Goal: Information Seeking & Learning: Learn about a topic

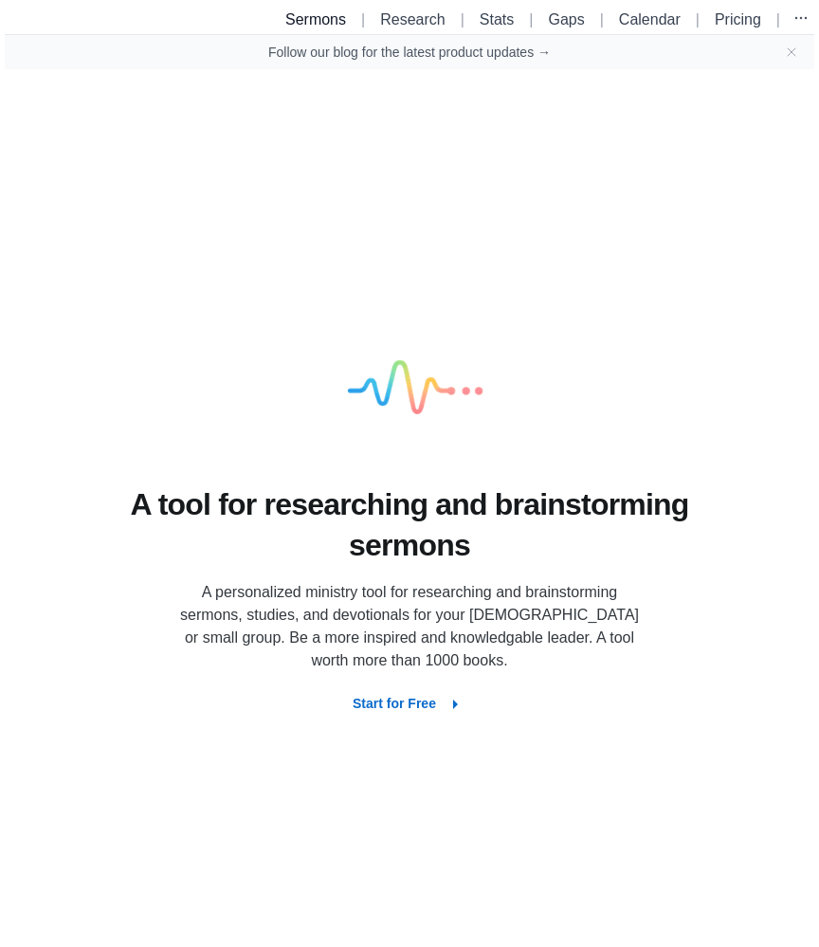
click at [300, 13] on link "Sermons" at bounding box center [315, 19] width 61 height 16
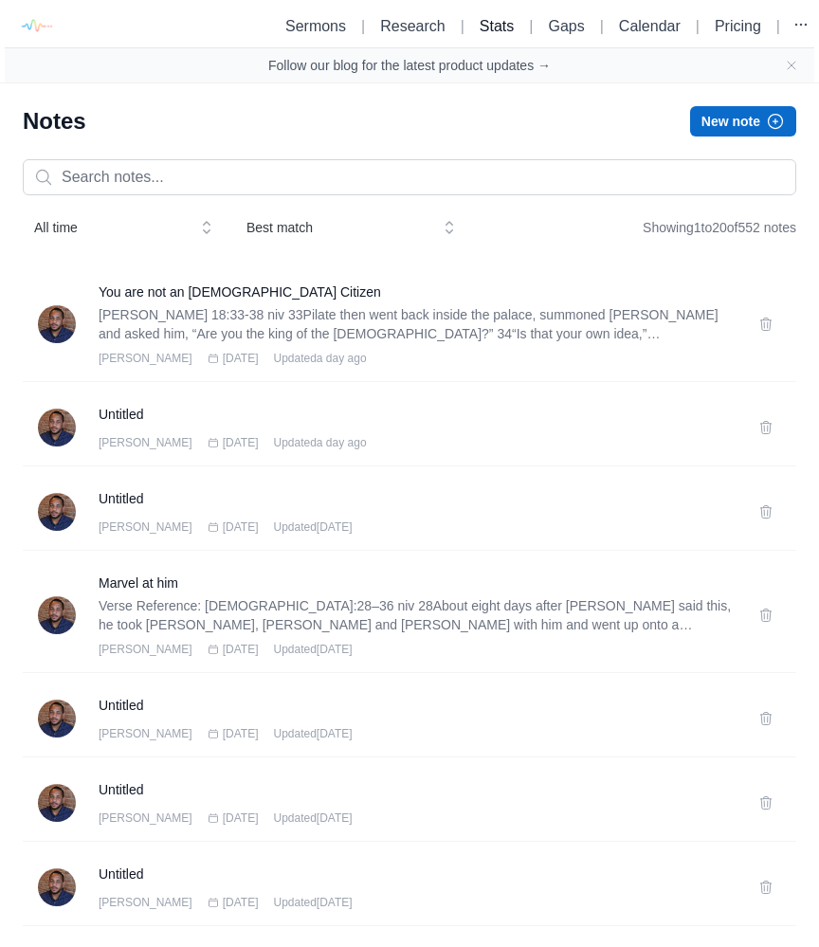
click at [502, 22] on link "Stats" at bounding box center [497, 26] width 34 height 16
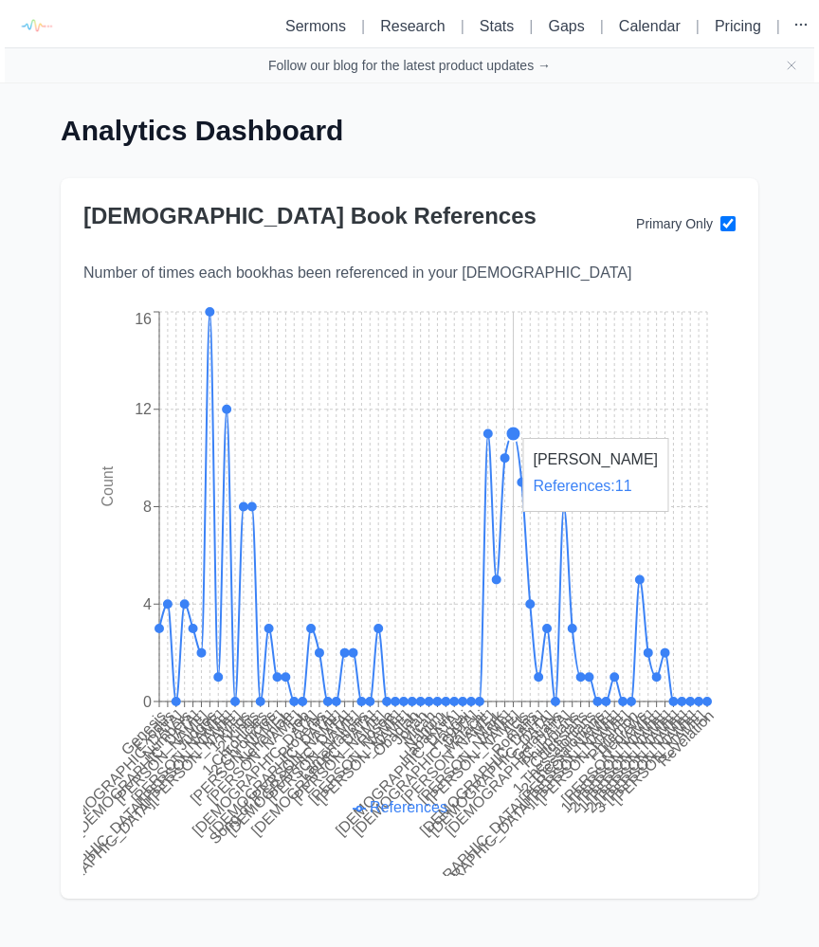
click at [510, 429] on circle at bounding box center [513, 433] width 15 height 15
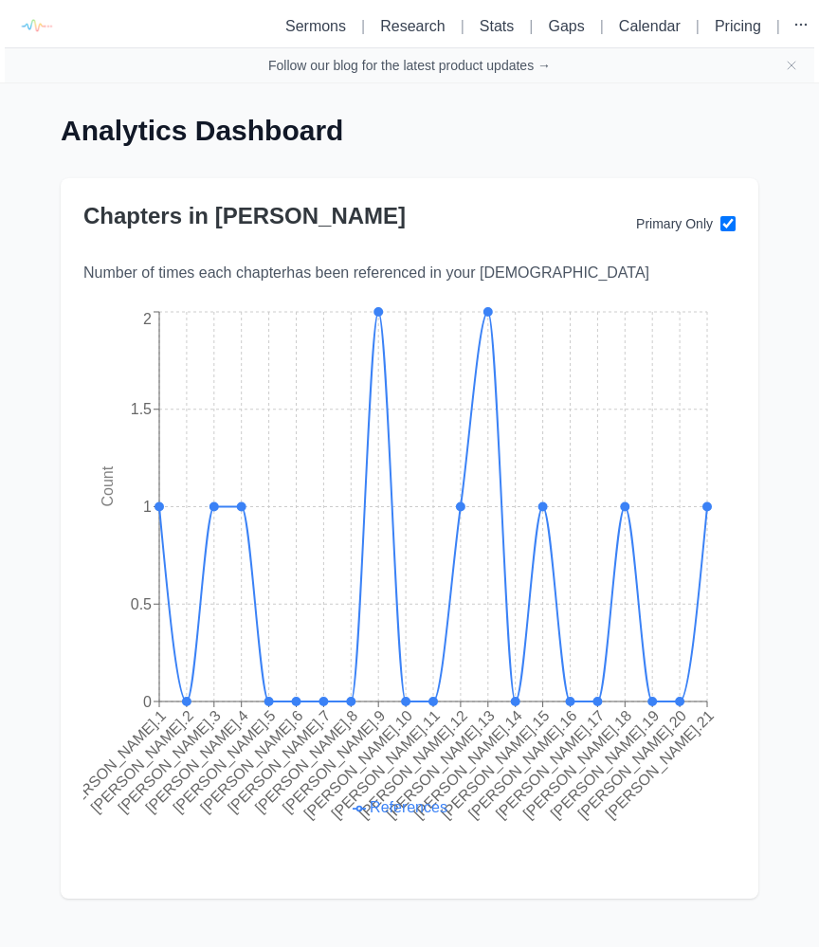
click at [730, 227] on input "checkbox" at bounding box center [728, 223] width 15 height 15
checkbox input "true"
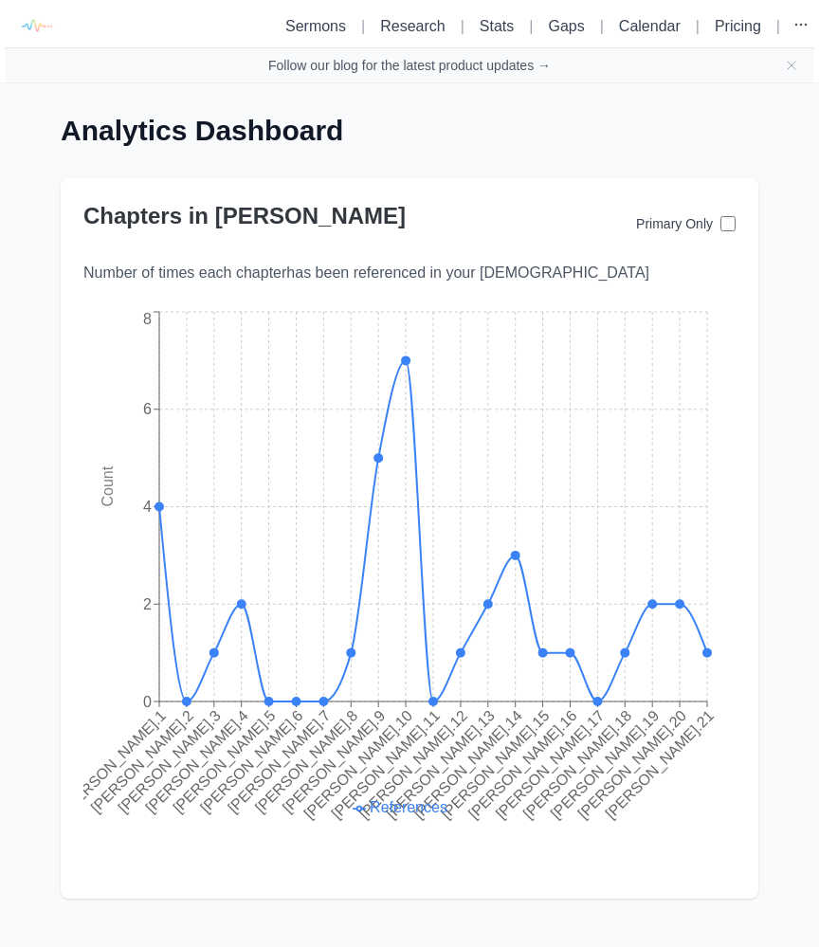
click at [730, 227] on input "checkbox" at bounding box center [728, 223] width 15 height 15
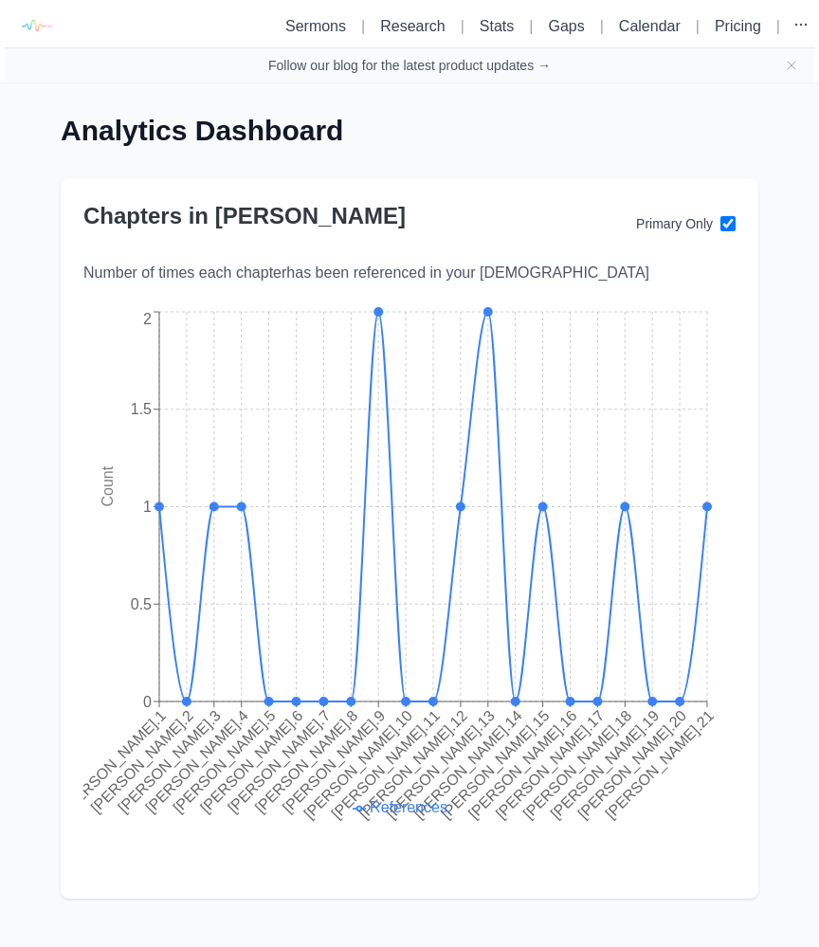
click at [730, 227] on input "checkbox" at bounding box center [728, 223] width 15 height 15
checkbox input "false"
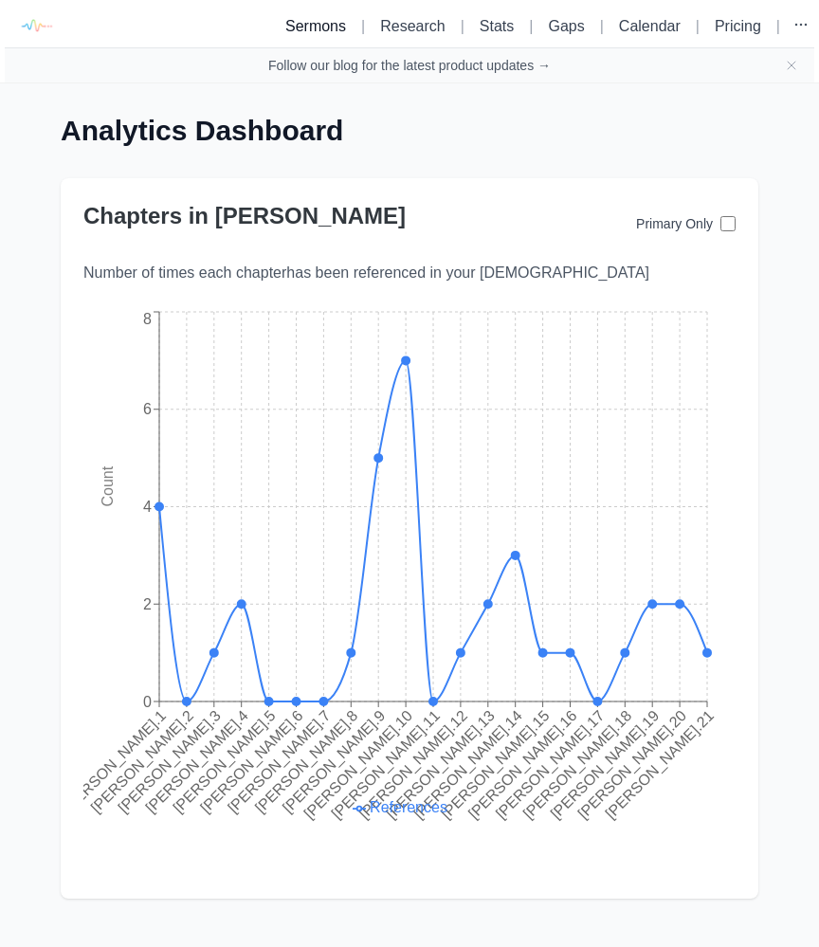
click at [314, 31] on link "Sermons" at bounding box center [315, 26] width 61 height 16
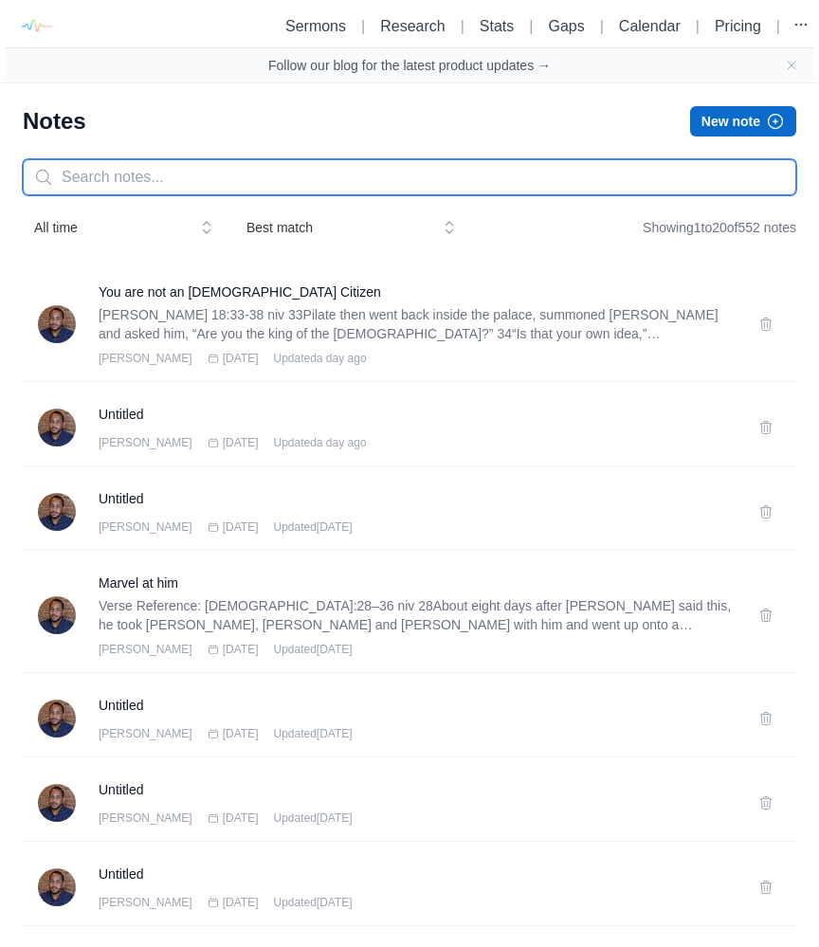
click at [220, 180] on input "text" at bounding box center [410, 177] width 774 height 36
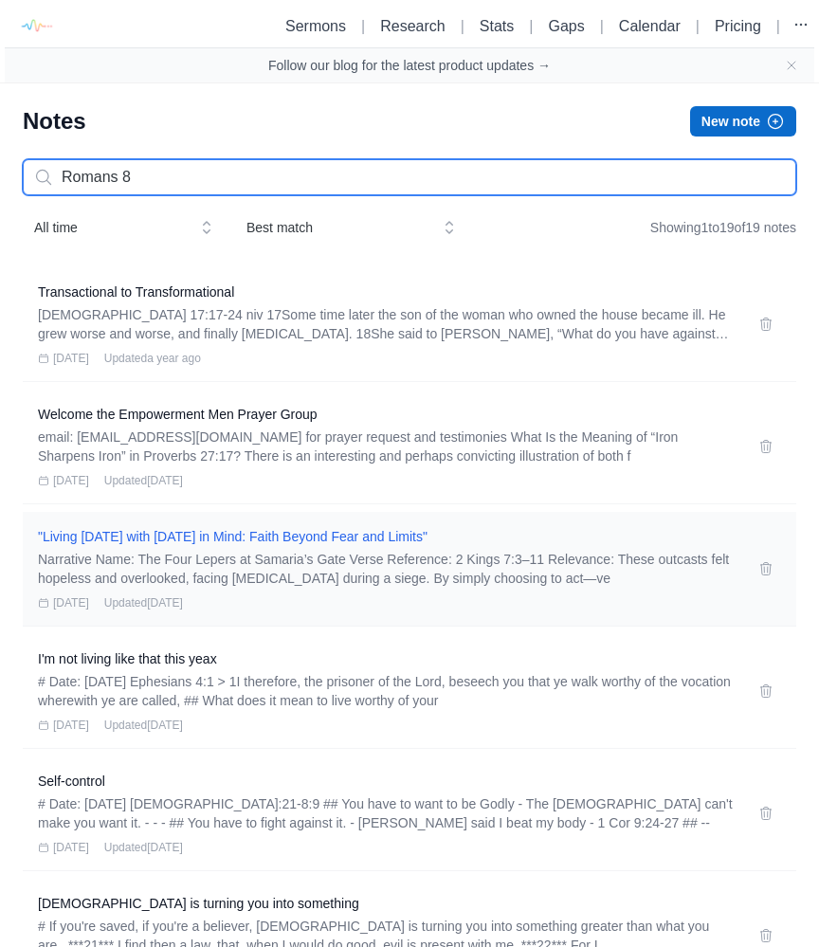
type input "Romans 8"
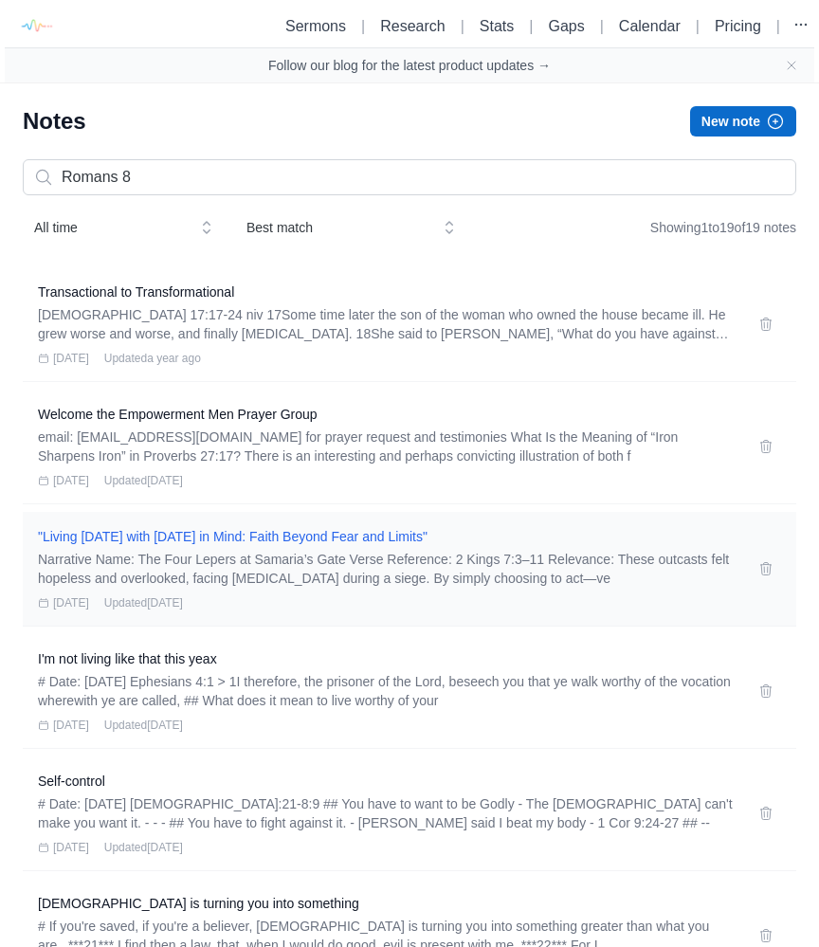
click at [369, 544] on h3 ""Living [DATE] with [DATE] in Mind: Faith Beyond Fear and Limits"" at bounding box center [387, 536] width 698 height 19
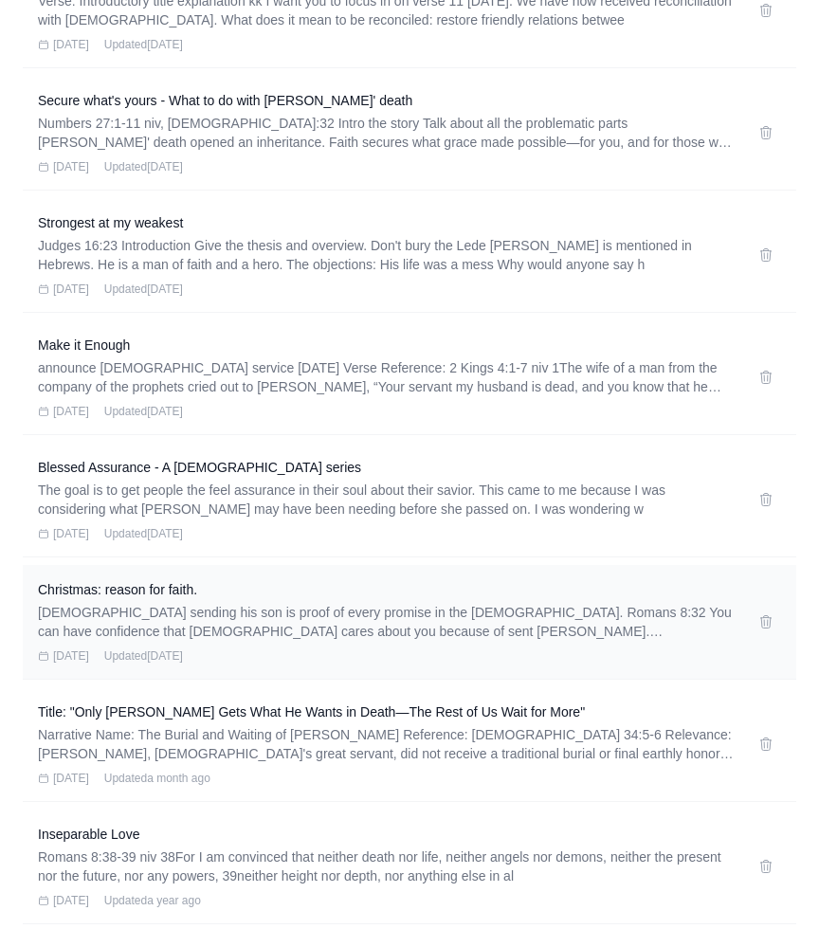
scroll to position [1660, 0]
click at [198, 592] on h3 "Christmas: reason for faith." at bounding box center [387, 589] width 698 height 19
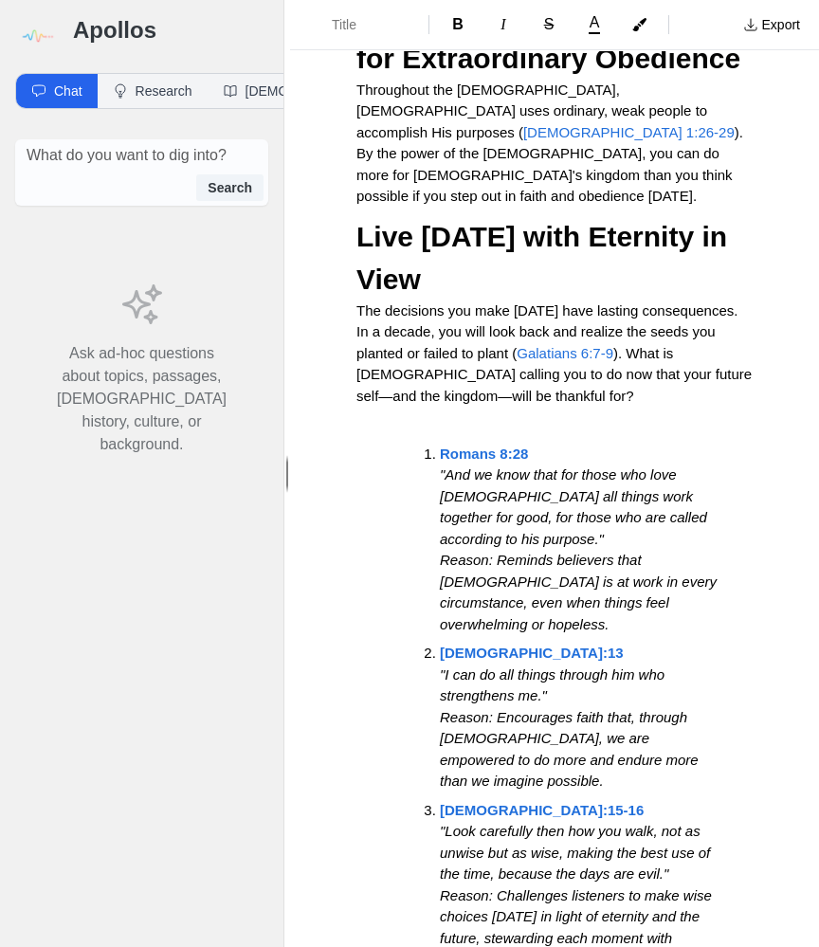
scroll to position [965, 0]
